Goal: Navigation & Orientation: Find specific page/section

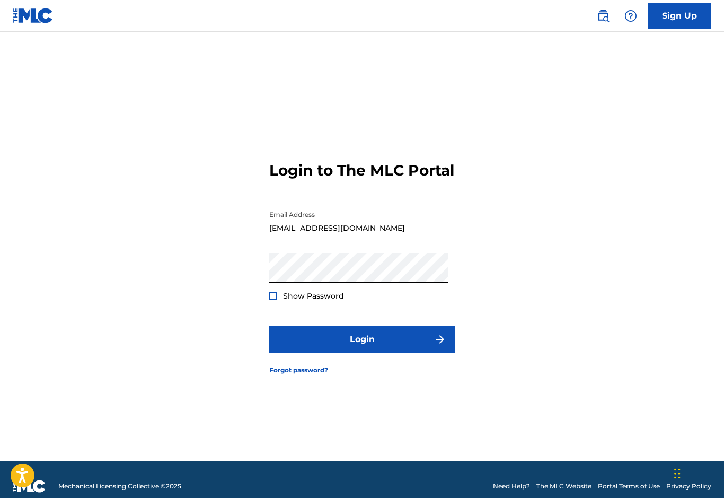
click at [362, 352] on button "Login" at bounding box center [361, 339] width 185 height 26
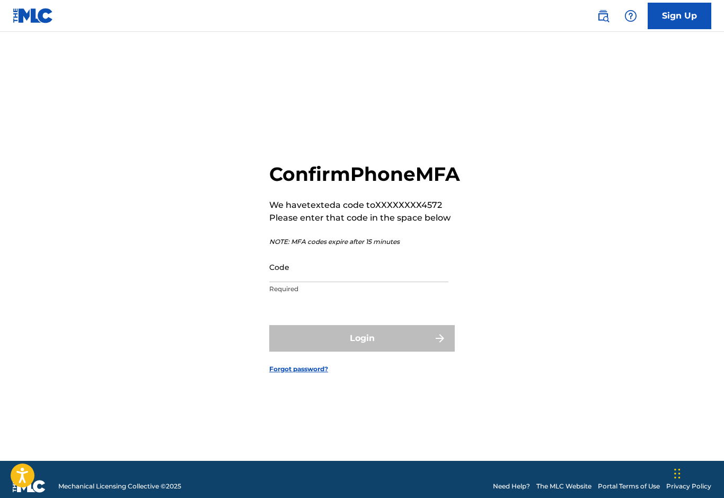
click at [432, 282] on input "Code" at bounding box center [358, 267] width 179 height 30
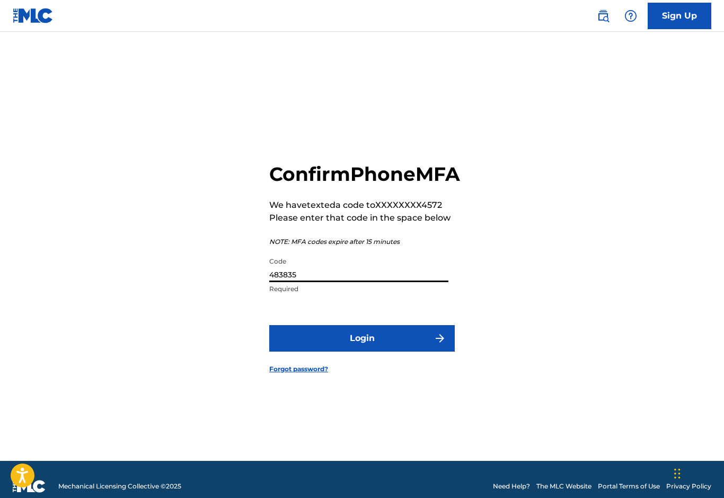
type input "483835"
click at [284, 351] on button "Login" at bounding box center [361, 338] width 185 height 26
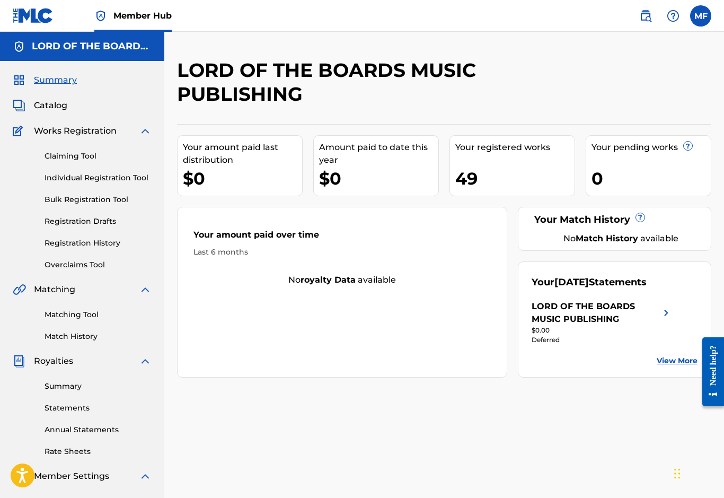
click at [47, 106] on span "Catalog" at bounding box center [50, 105] width 33 height 13
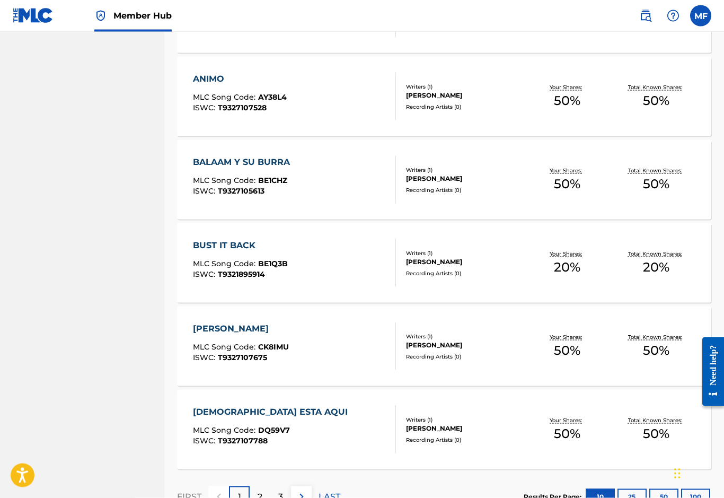
scroll to position [696, 0]
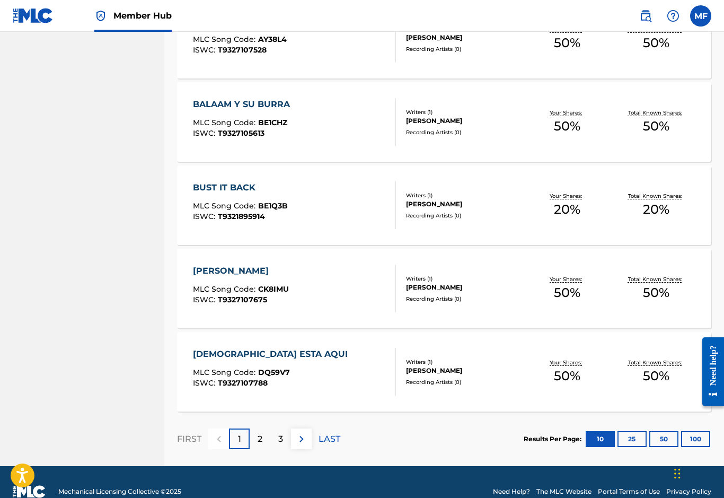
click at [259, 441] on p "2" at bounding box center [260, 438] width 5 height 13
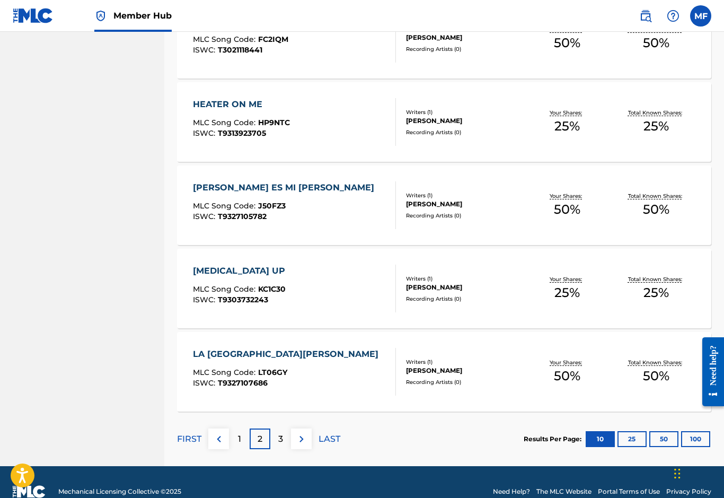
click at [631, 443] on button "25" at bounding box center [631, 439] width 29 height 16
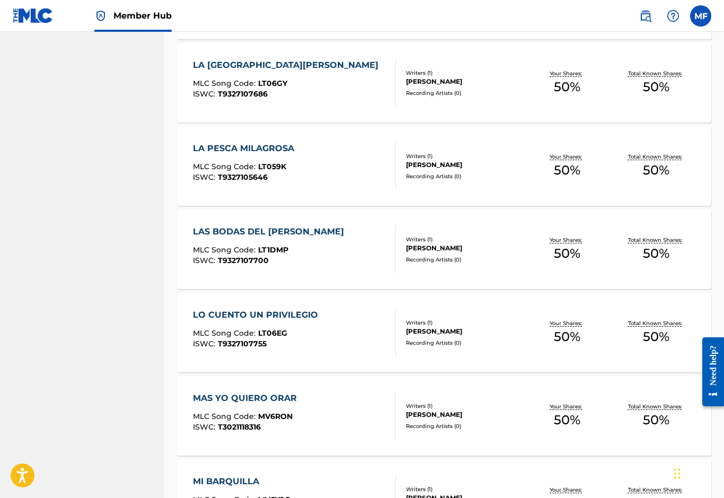
scroll to position [1944, 0]
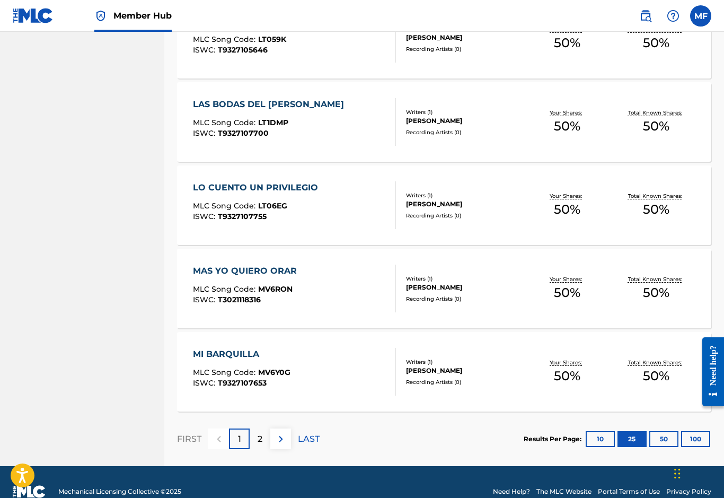
click at [697, 444] on button "100" at bounding box center [695, 439] width 29 height 16
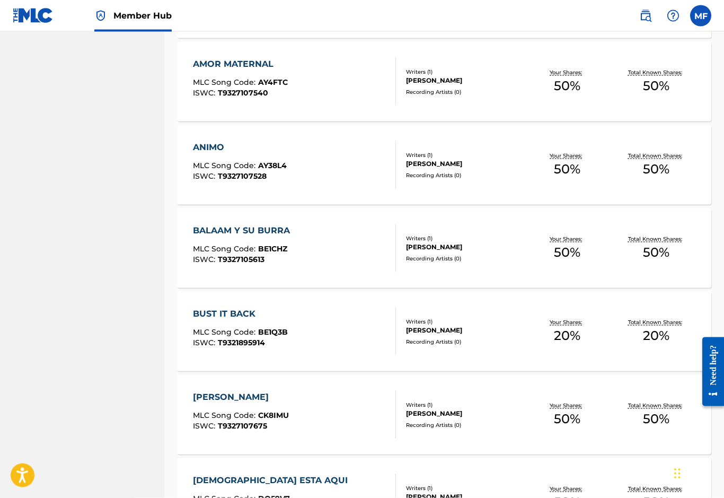
scroll to position [0, 0]
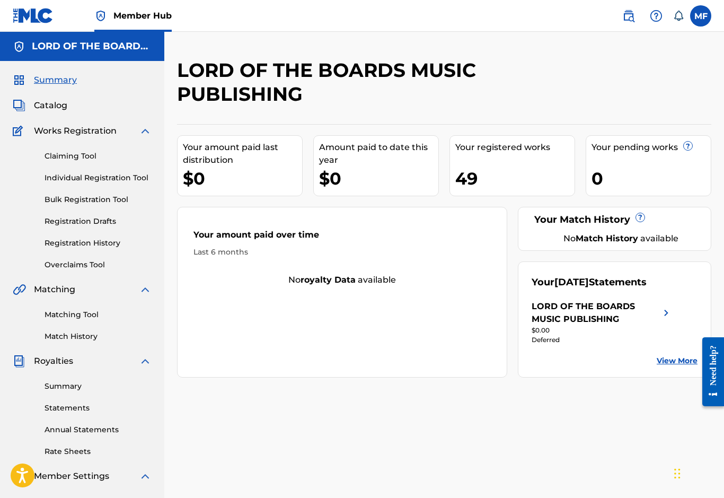
click at [695, 17] on label at bounding box center [700, 15] width 21 height 21
click at [701, 16] on input "MF [PERSON_NAME] [EMAIL_ADDRESS][DOMAIN_NAME] Notification Preferences Profile …" at bounding box center [701, 16] width 0 height 0
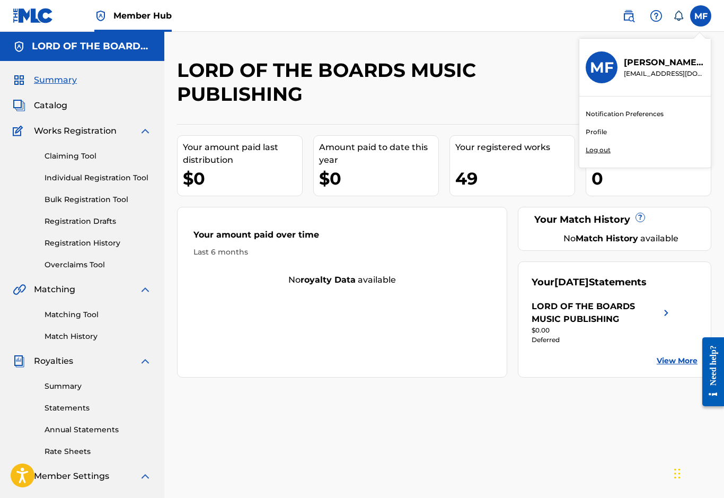
click at [597, 152] on p "Log out" at bounding box center [598, 150] width 25 height 10
click at [701, 16] on input "MF [PERSON_NAME] [EMAIL_ADDRESS][DOMAIN_NAME] Notification Preferences Profile …" at bounding box center [701, 16] width 0 height 0
